Goal: Transaction & Acquisition: Purchase product/service

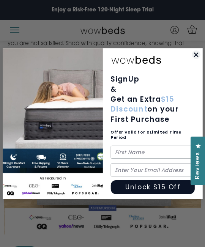
scroll to position [654, 0]
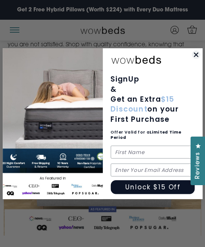
click at [194, 56] on icon "Close dialog" at bounding box center [195, 54] width 3 height 3
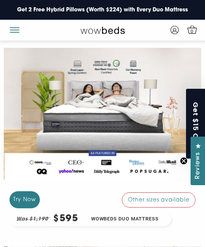
scroll to position [710, 0]
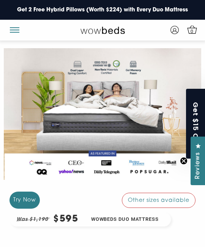
click at [152, 193] on div "Other sizes available" at bounding box center [159, 200] width 74 height 15
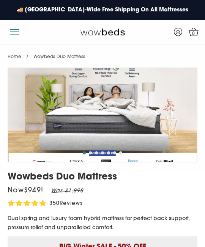
select select "Medium-Firm"
select select "Queen"
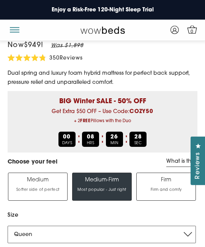
scroll to position [152, 0]
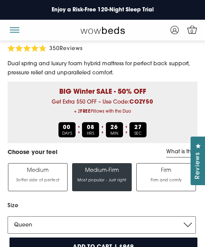
click at [34, 177] on label "Medium Softer side of perfect" at bounding box center [38, 177] width 60 height 28
click at [0, 0] on input "Medium Softer side of perfect" at bounding box center [0, 0] width 0 height 0
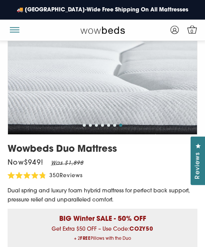
scroll to position [3, 0]
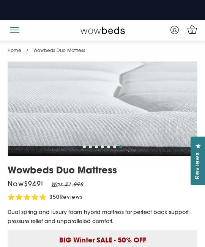
click at [60, 200] on span "Reviews" at bounding box center [71, 198] width 23 height 6
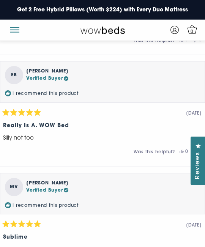
scroll to position [4931, 0]
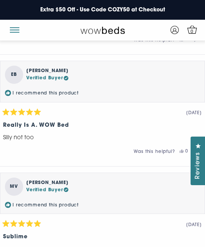
click at [30, 30] on span "Read More" at bounding box center [19, 27] width 32 height 6
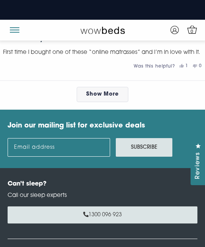
scroll to position [5411, 0]
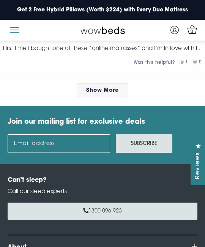
click at [104, 93] on span "Show More" at bounding box center [102, 91] width 33 height 6
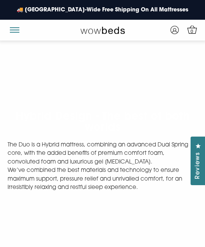
scroll to position [2032, 0]
